Goal: Transaction & Acquisition: Subscribe to service/newsletter

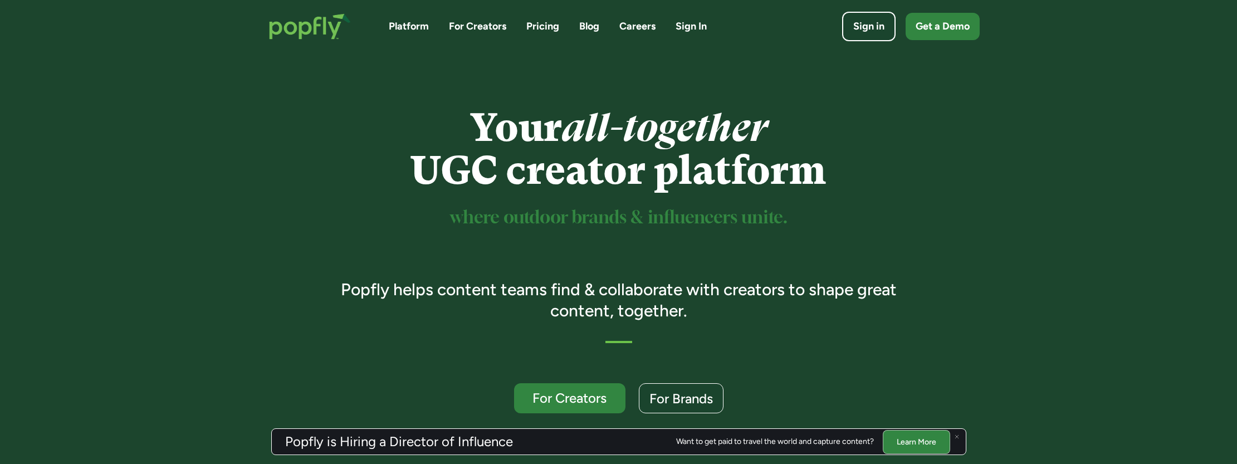
click at [473, 28] on link "For Creators" at bounding box center [477, 26] width 57 height 14
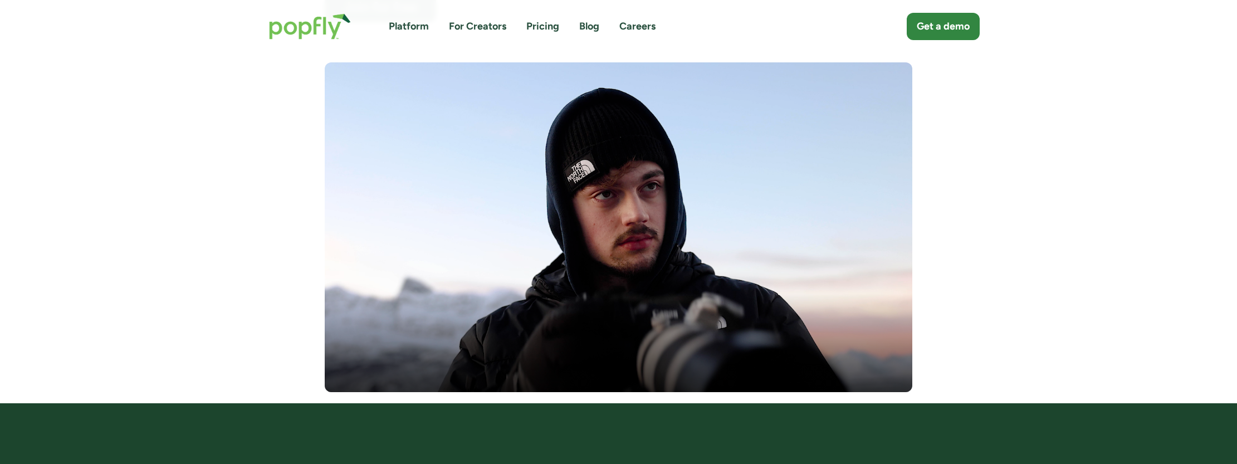
scroll to position [331, 0]
click at [545, 26] on link "Pricing" at bounding box center [542, 26] width 33 height 14
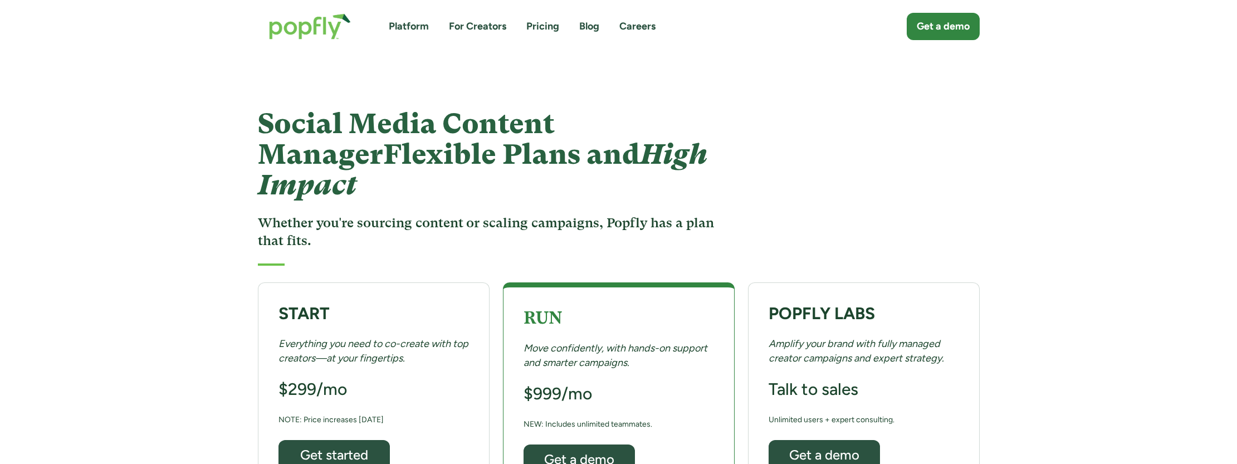
click at [489, 24] on link "For Creators" at bounding box center [477, 26] width 57 height 14
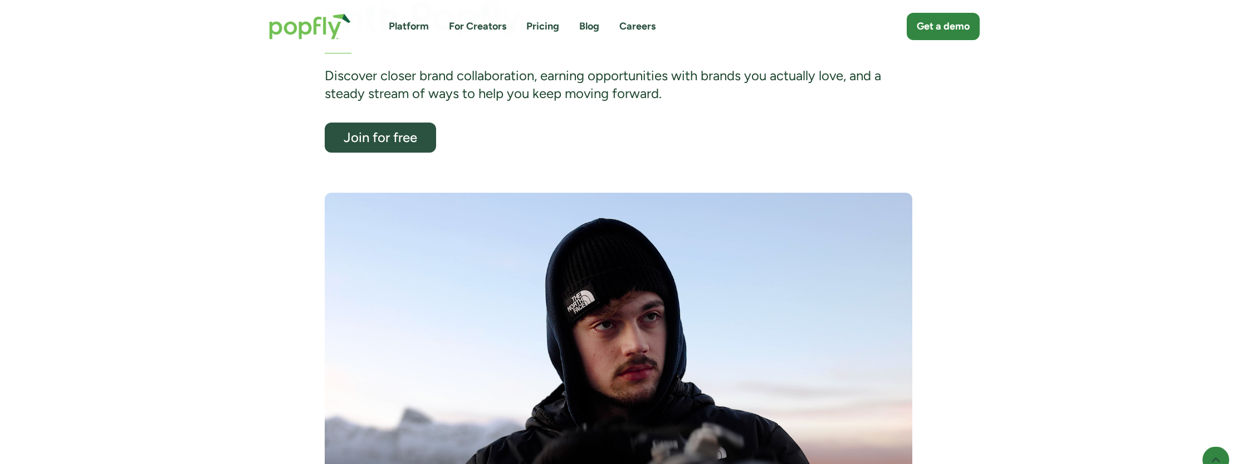
scroll to position [201, 0]
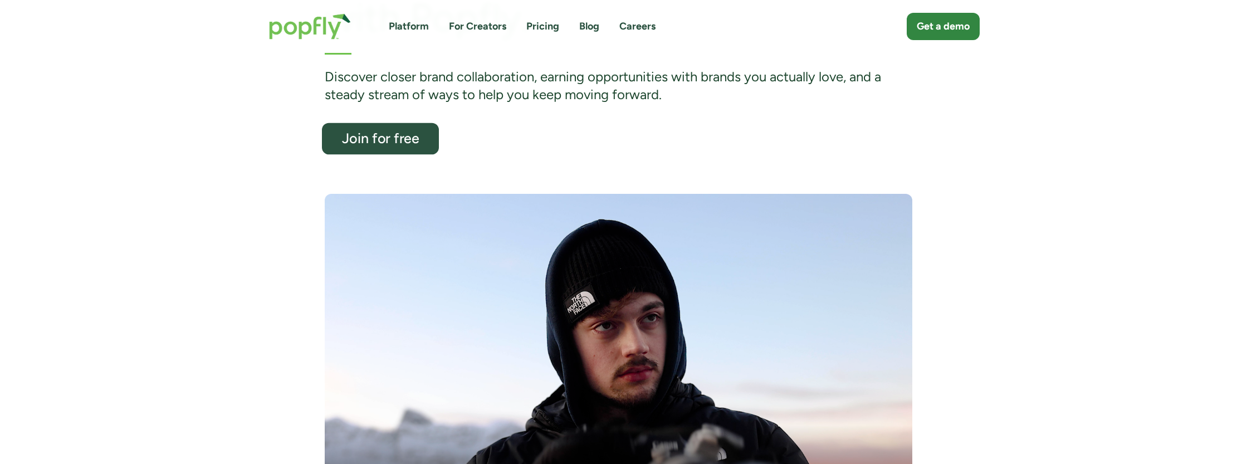
click at [413, 139] on div "Join for free" at bounding box center [381, 138] width 96 height 14
